Goal: Check status: Check status

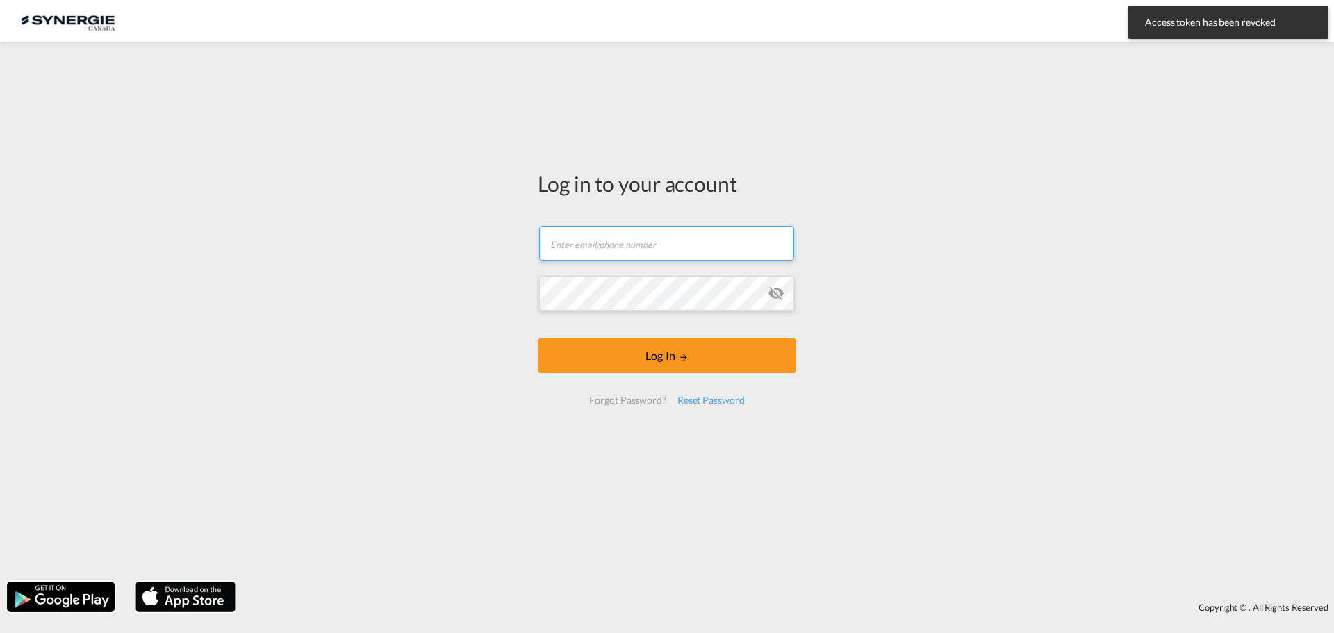
type input "[EMAIL_ADDRESS][DOMAIN_NAME]"
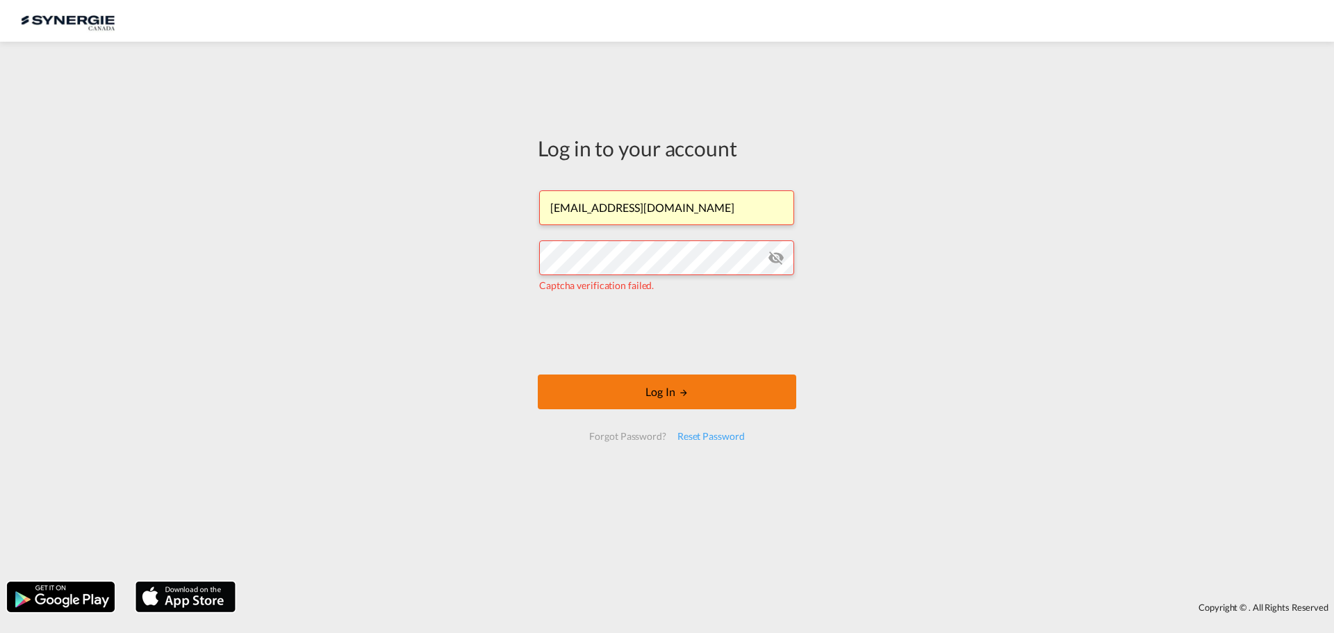
click at [651, 389] on button "Log In" at bounding box center [667, 392] width 259 height 35
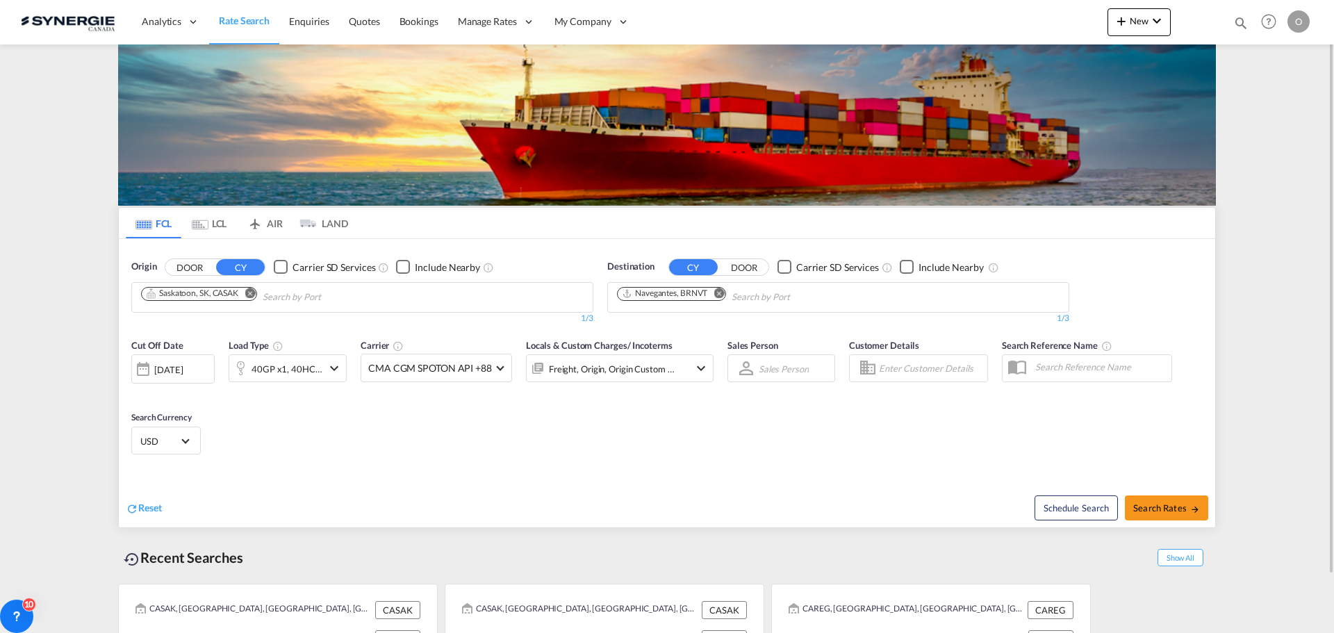
click at [1244, 23] on md-icon "icon-magnify" at bounding box center [1241, 22] width 15 height 15
click at [1045, 23] on select "Bookings Quotes Enquiries" at bounding box center [1020, 22] width 66 height 25
select select "Quotes"
click at [987, 10] on select "Bookings Quotes Enquiries" at bounding box center [1020, 22] width 66 height 25
click at [1095, 26] on input at bounding box center [1136, 22] width 173 height 24
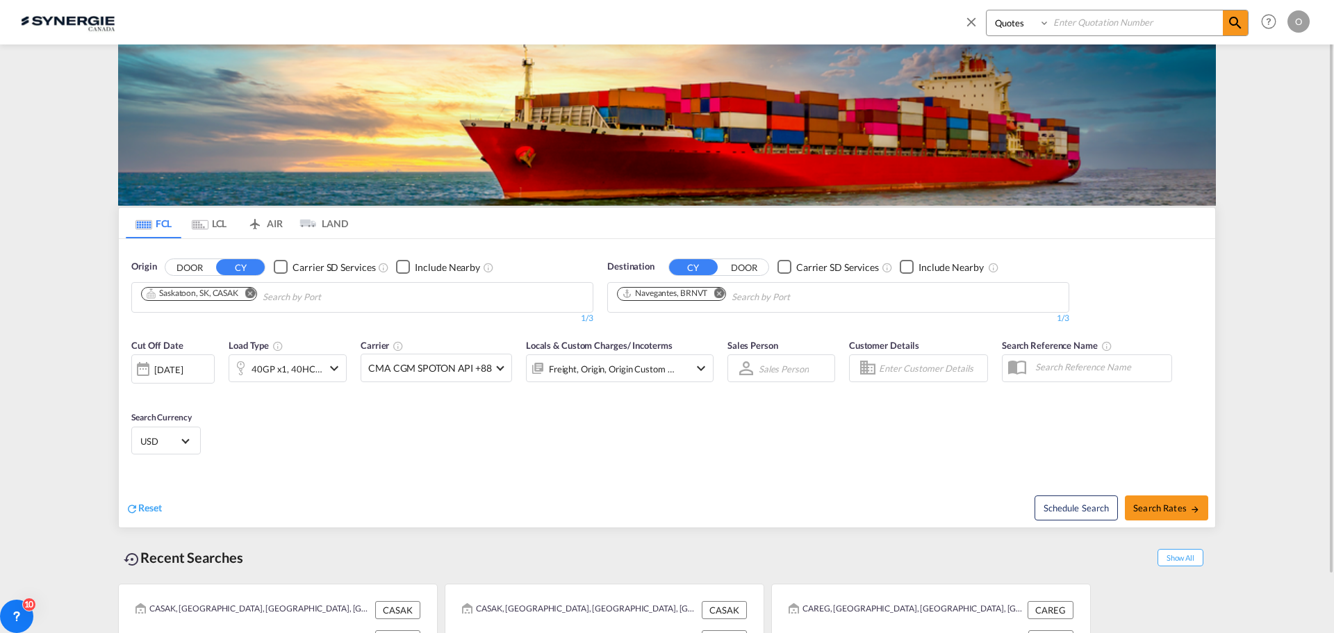
paste input "SYC000010994"
type input "SYC000010994"
click at [1240, 24] on md-icon "icon-magnify" at bounding box center [1235, 23] width 17 height 17
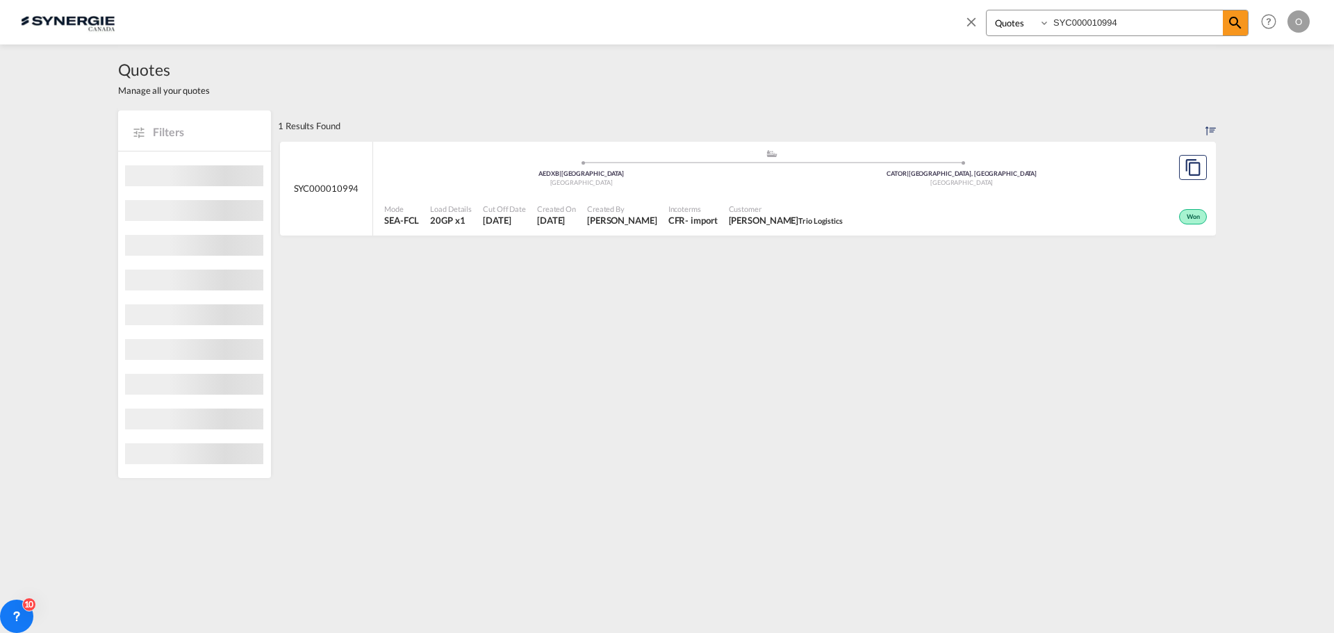
click at [1194, 215] on span "Won" at bounding box center [1195, 218] width 17 height 10
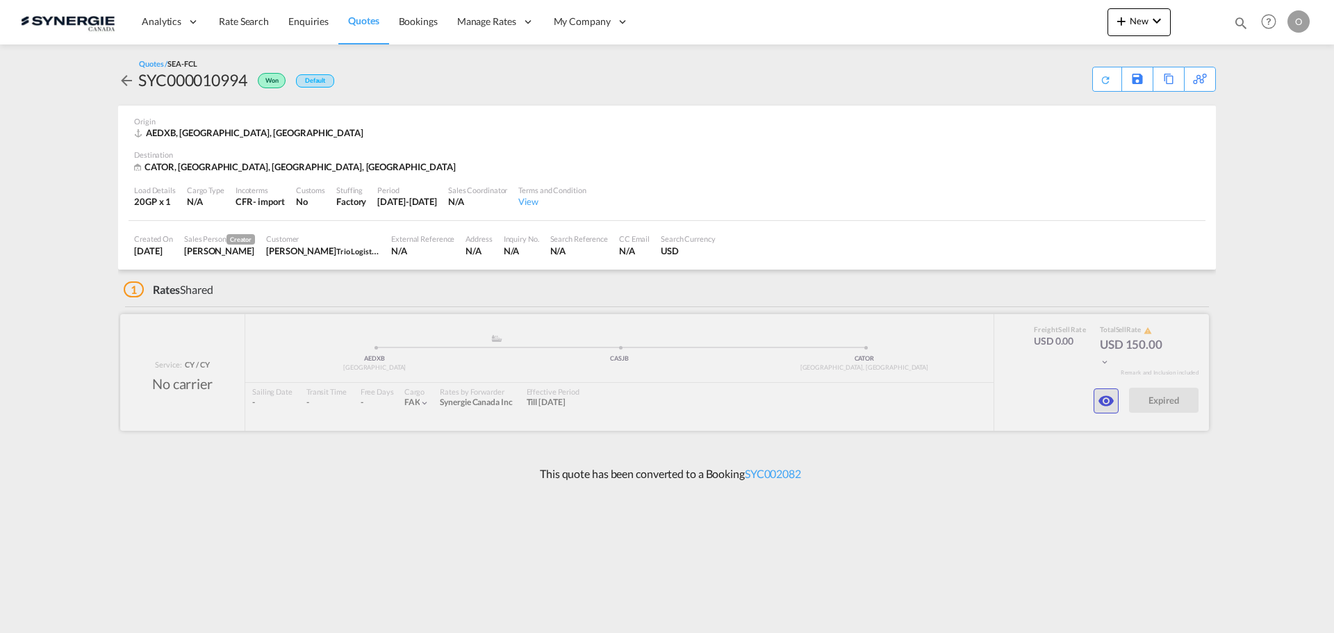
click at [1112, 406] on md-icon "icon-eye" at bounding box center [1106, 401] width 17 height 17
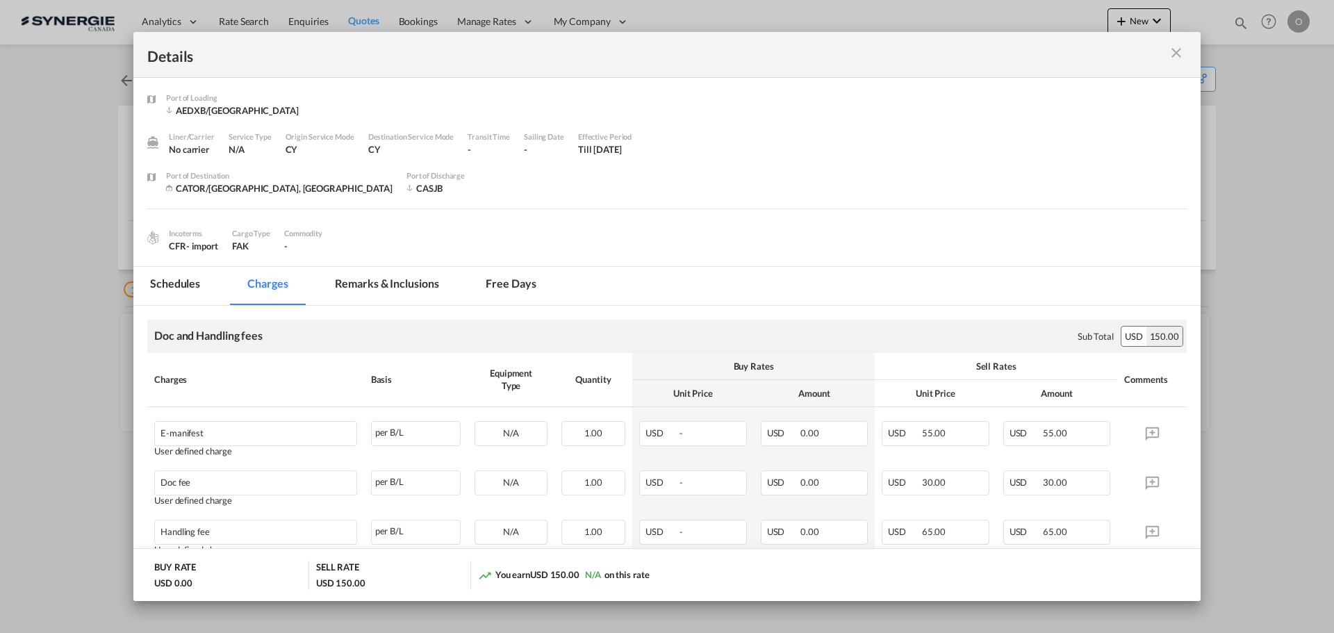
click at [1179, 51] on md-icon "icon-close m-3 fg-AAA8AD cursor" at bounding box center [1176, 52] width 17 height 17
